Goal: Information Seeking & Learning: Learn about a topic

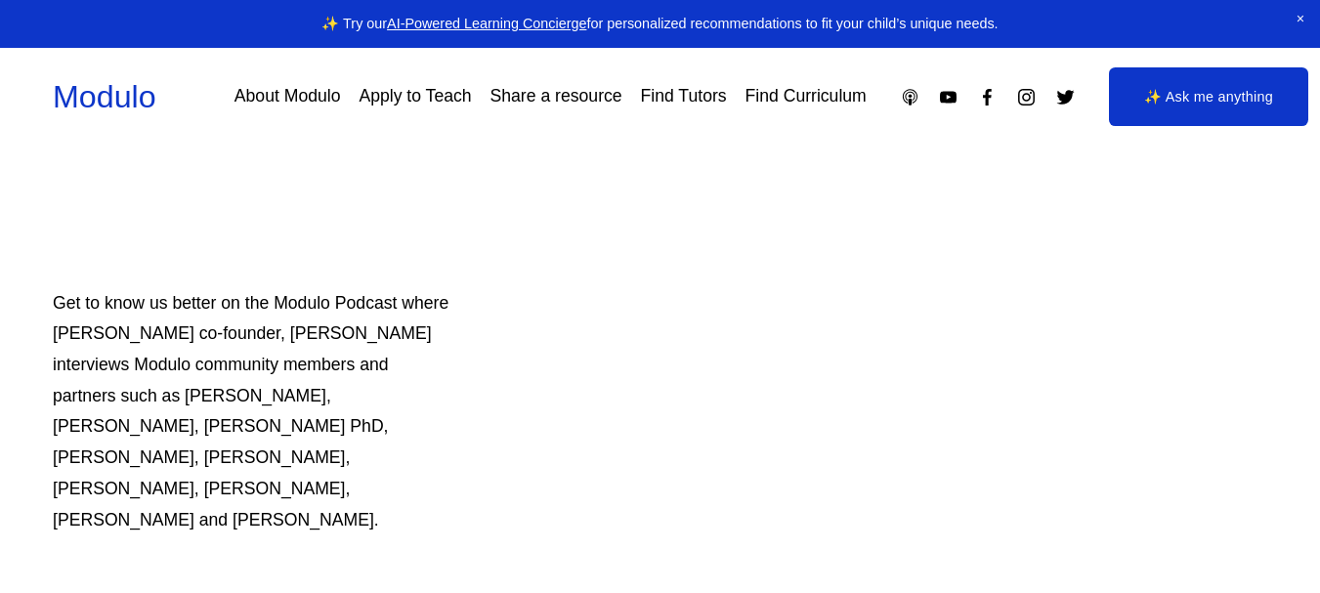
scroll to position [1557, 0]
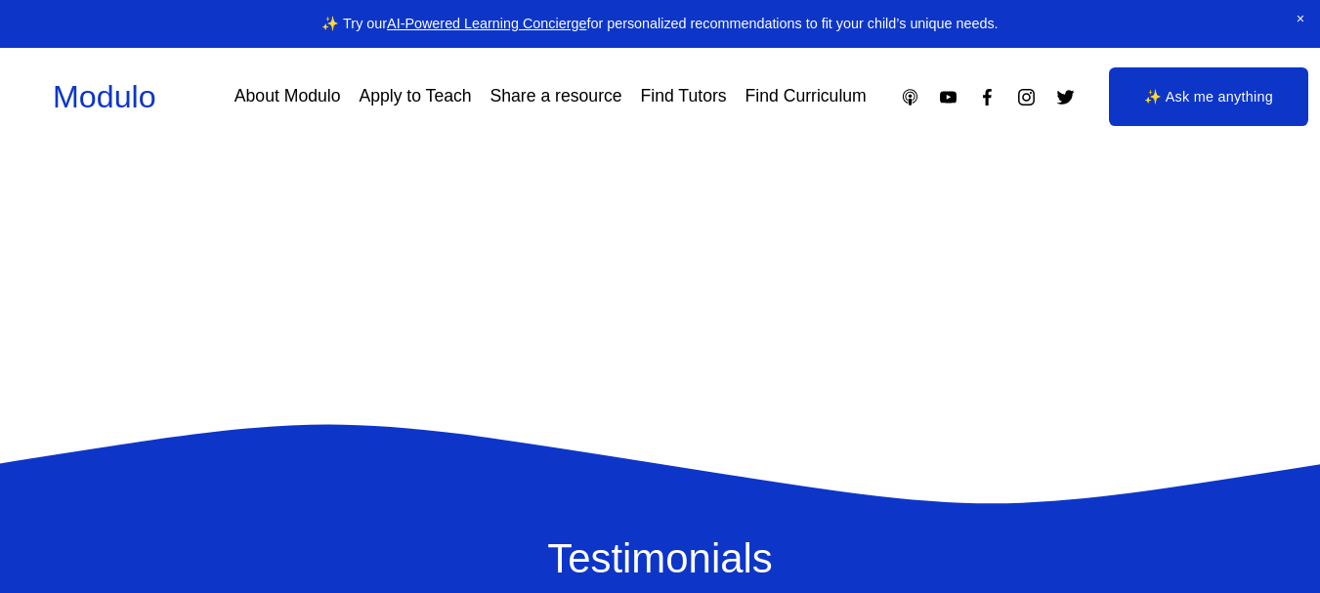
click at [697, 80] on link "Find Tutors" at bounding box center [684, 97] width 86 height 34
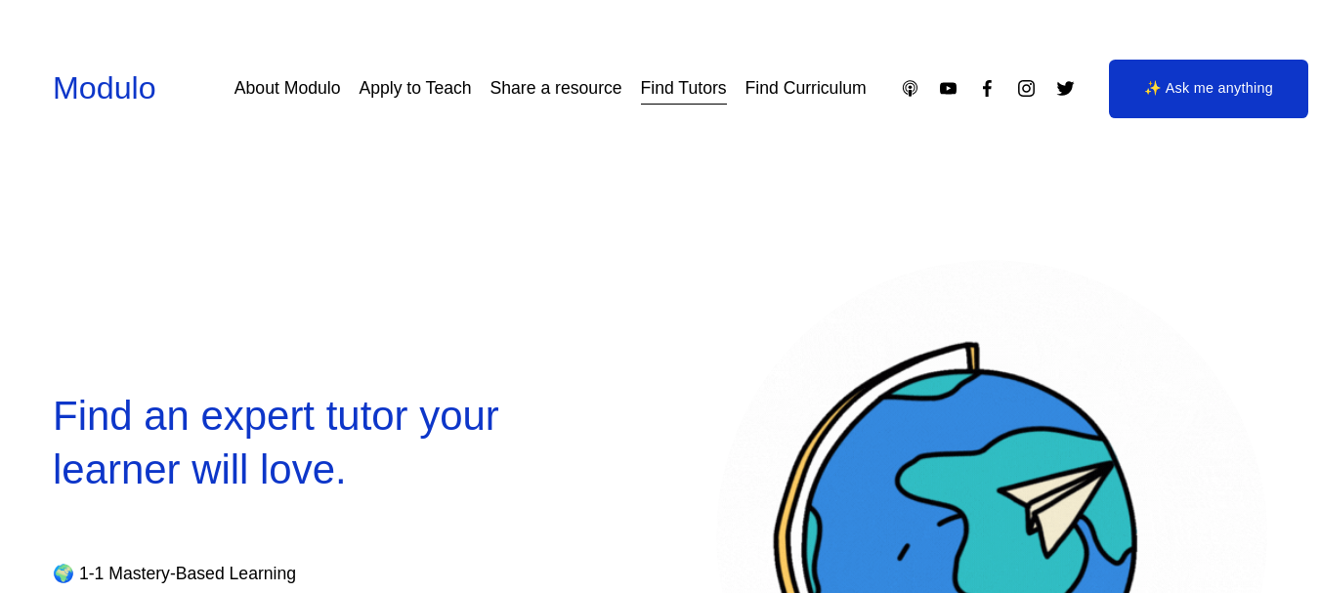
scroll to position [519, 0]
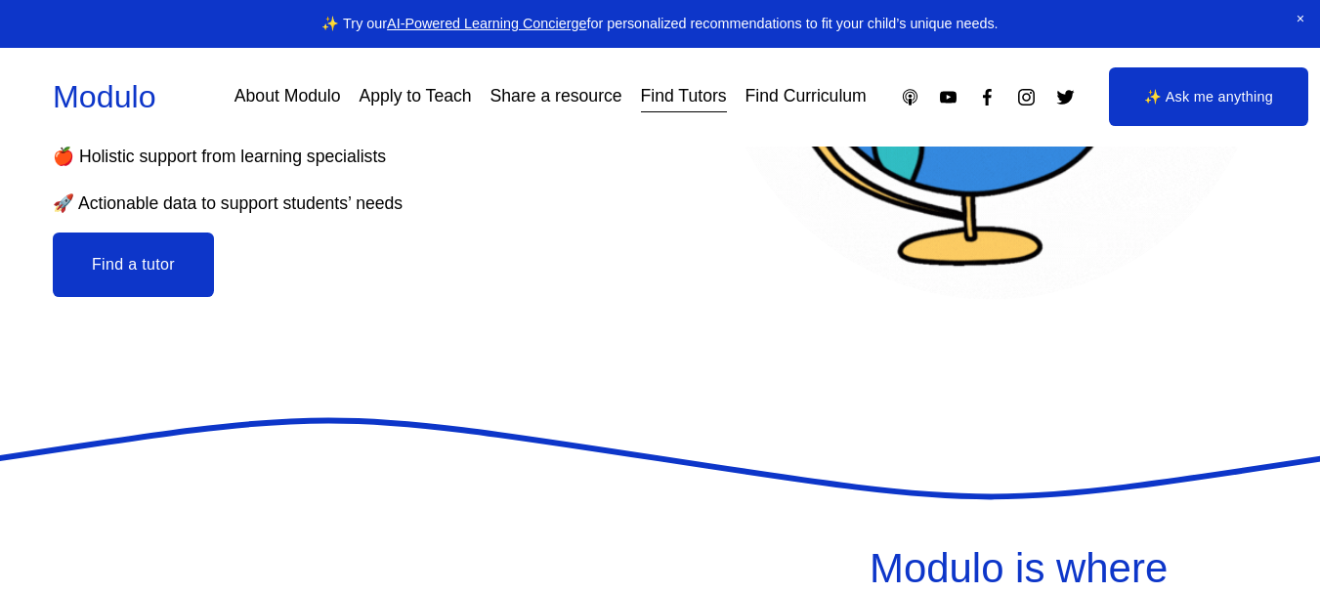
select select "**"
click at [150, 258] on button "Find a tutor" at bounding box center [133, 265] width 161 height 65
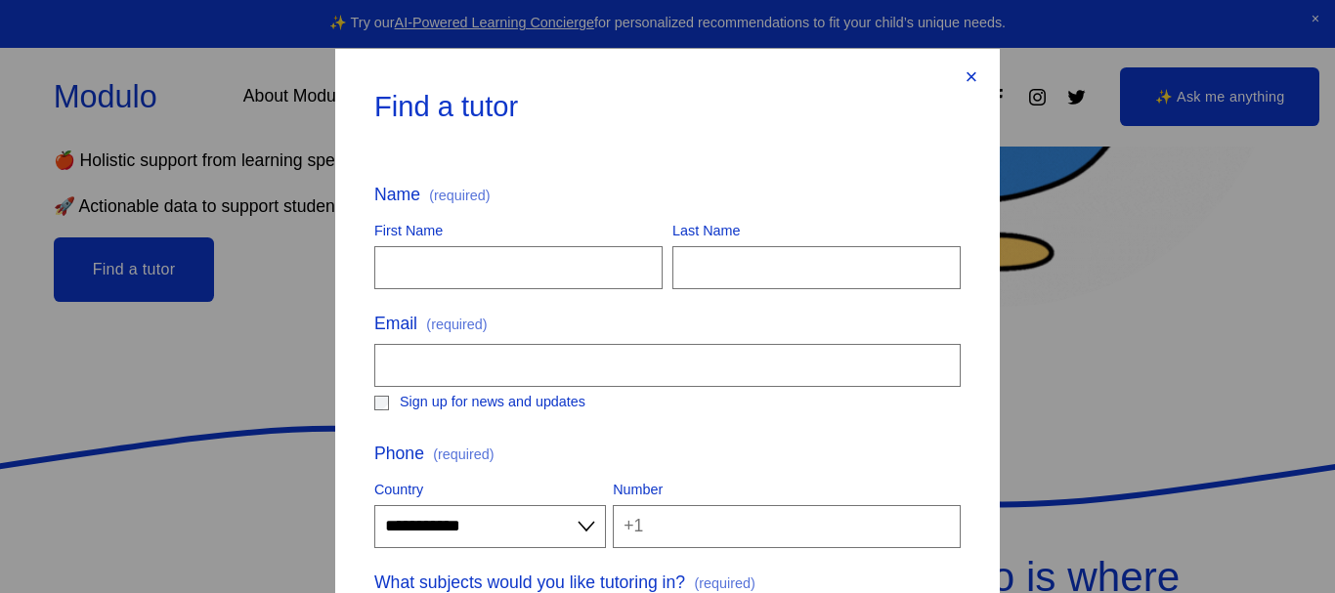
click at [966, 88] on div "×" at bounding box center [972, 77] width 22 height 22
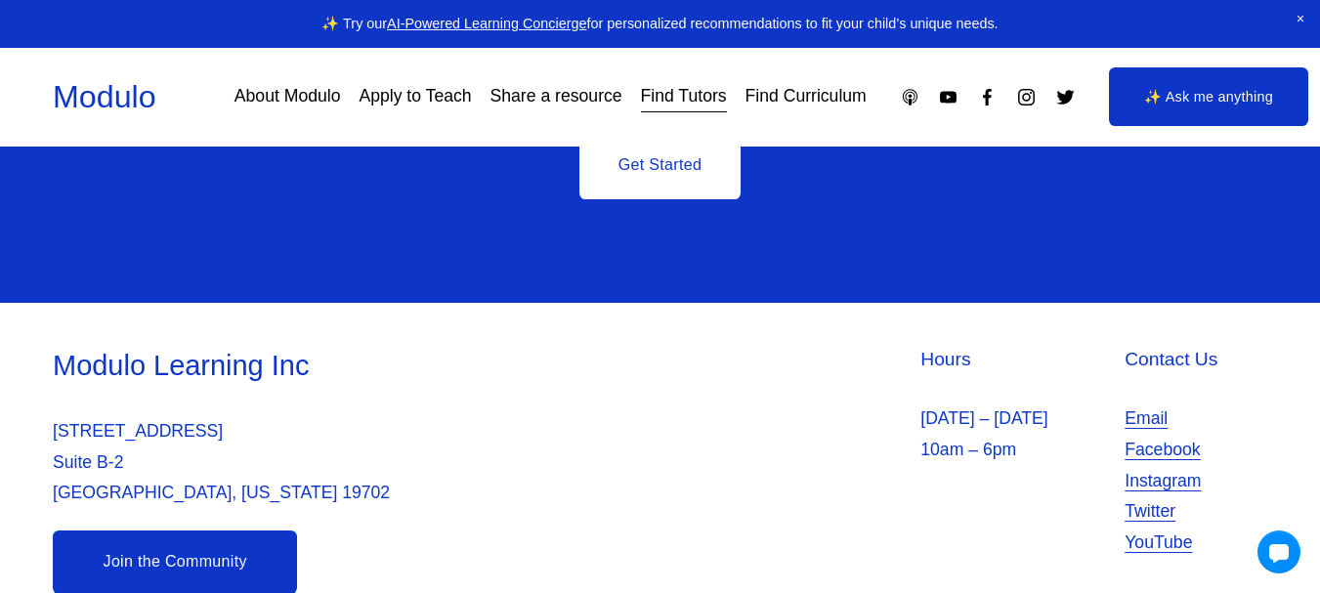
scroll to position [257, 0]
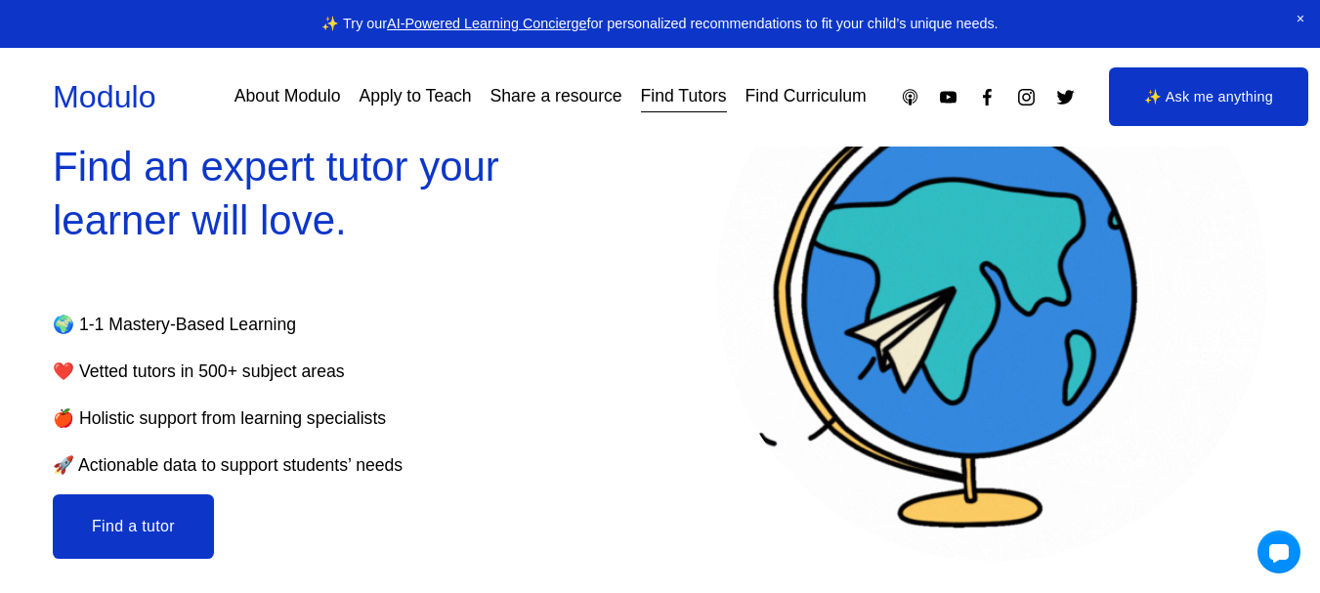
click at [304, 100] on link "About Modulo" at bounding box center [288, 97] width 107 height 34
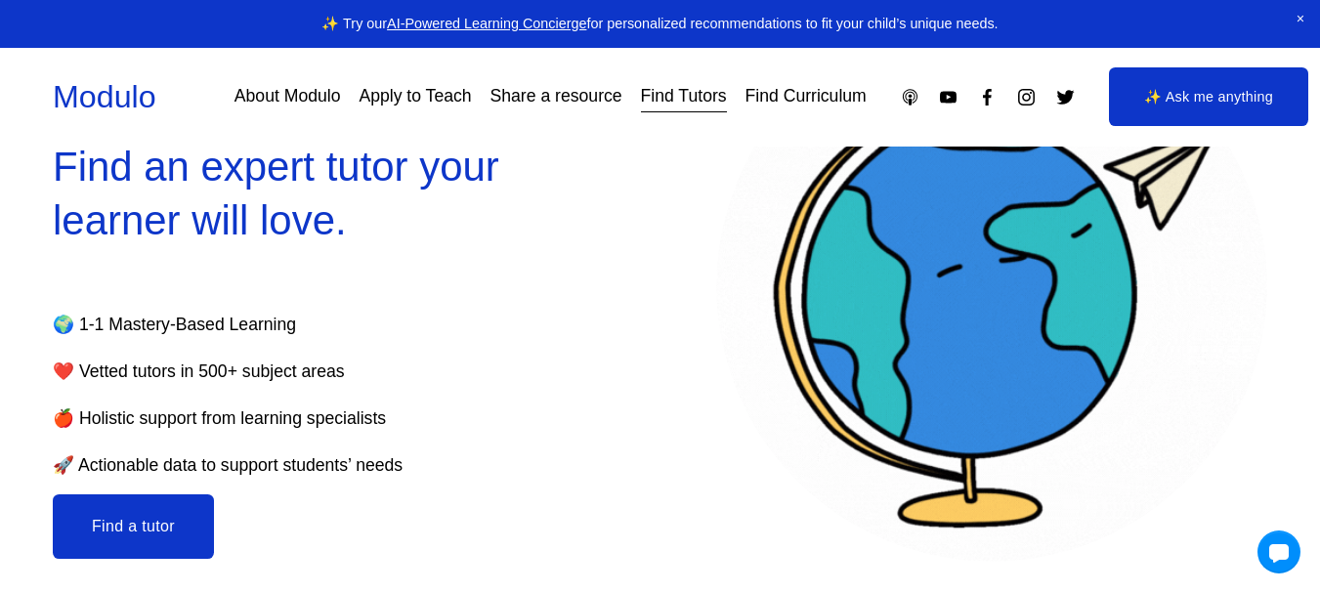
scroll to position [0, 0]
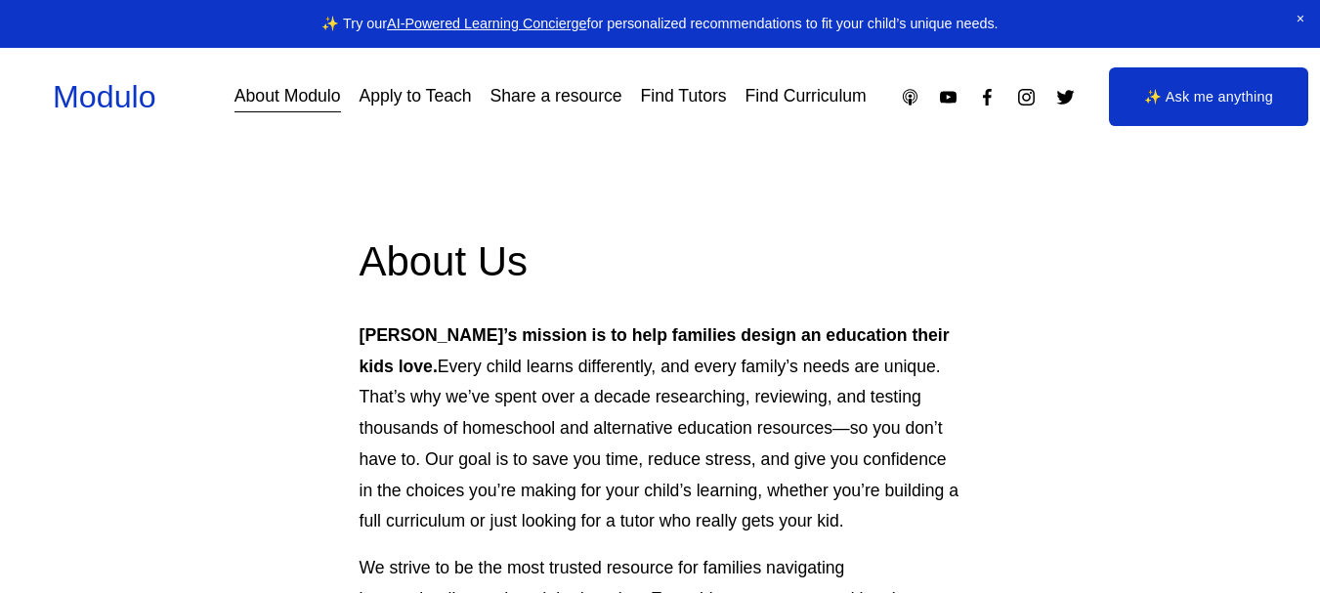
scroll to position [519, 0]
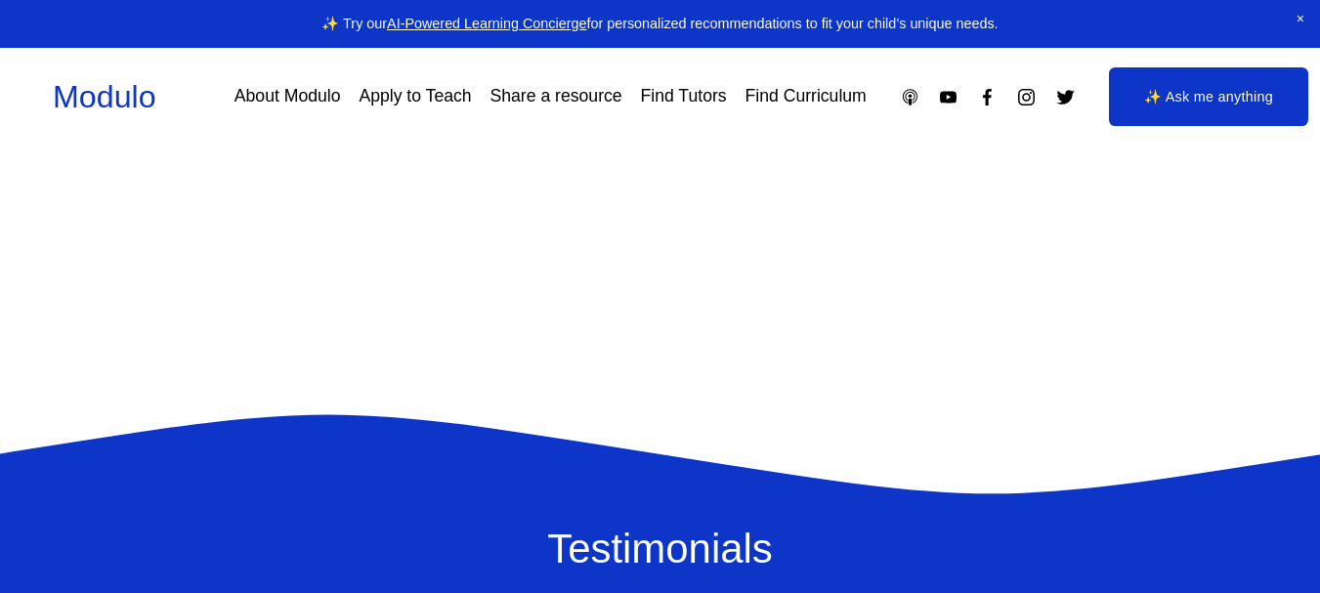
scroll to position [1567, 0]
